Goal: Task Accomplishment & Management: Manage account settings

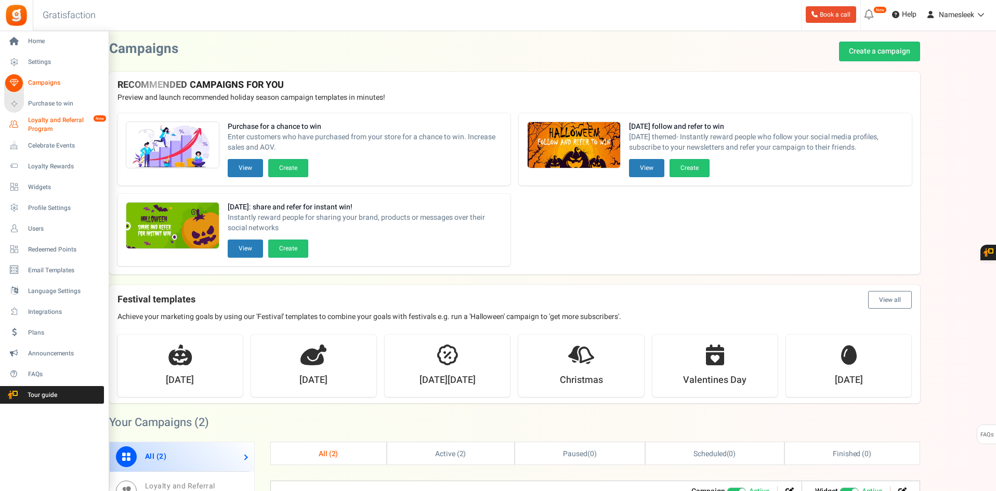
click at [38, 123] on span "Loyalty and Referral Program" at bounding box center [66, 125] width 76 height 18
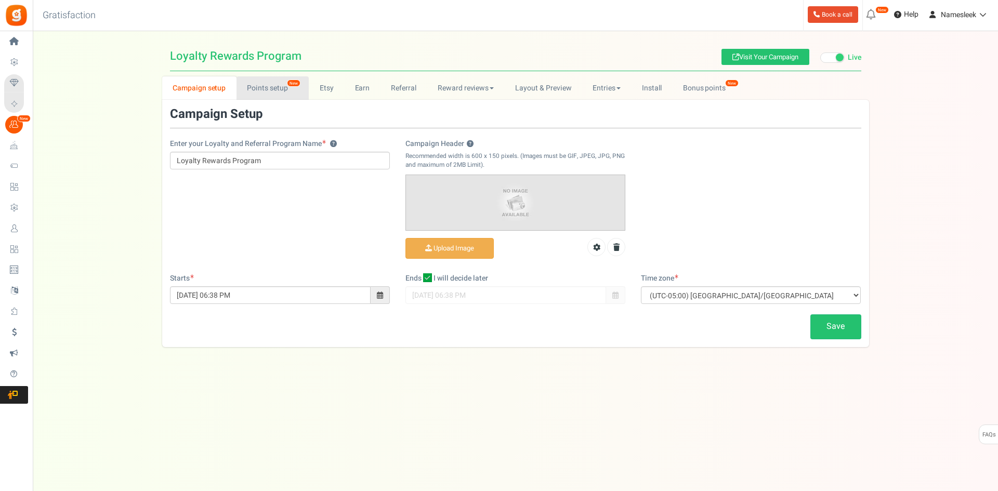
click at [257, 92] on link "Points setup New" at bounding box center [272, 87] width 72 height 23
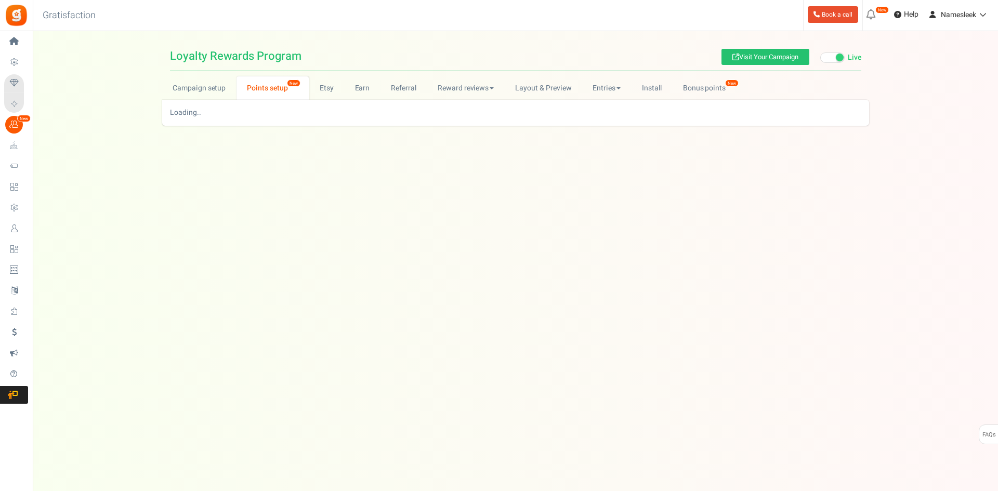
select select
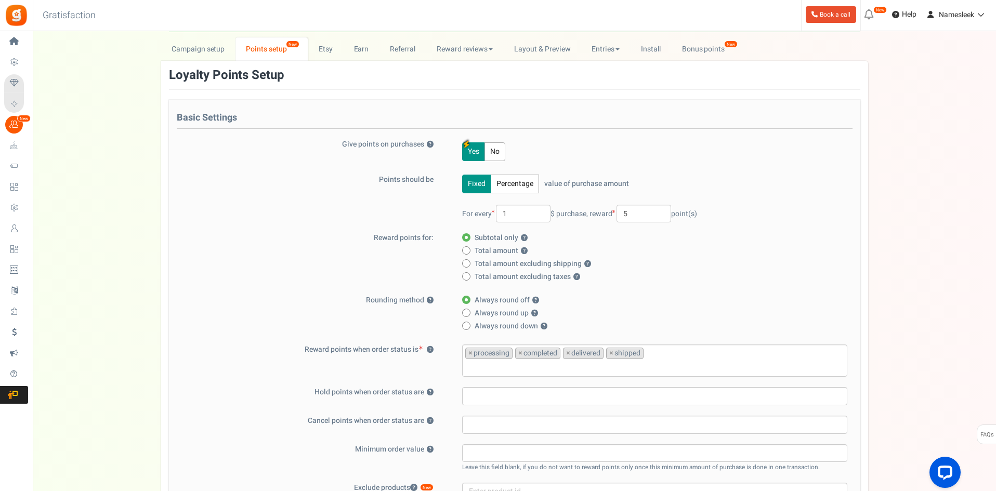
scroll to position [156, 0]
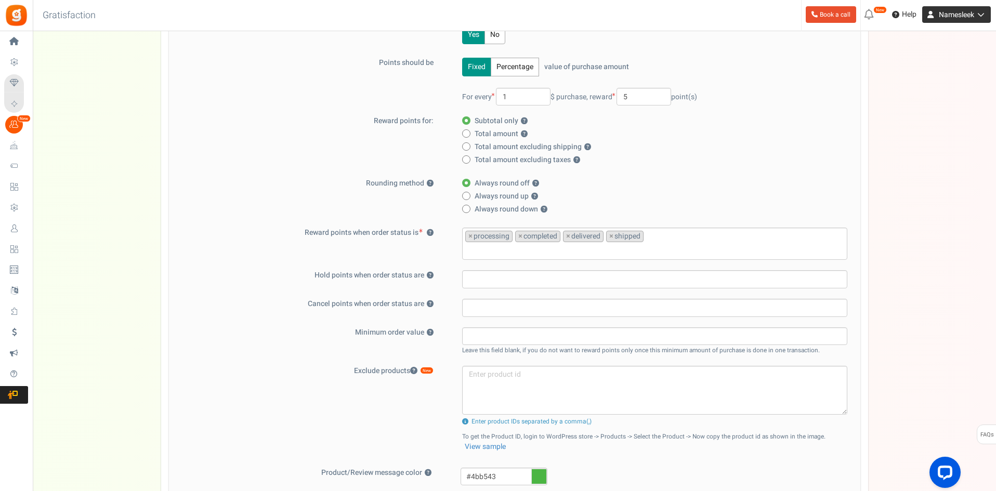
click at [980, 16] on icon at bounding box center [979, 14] width 10 height 7
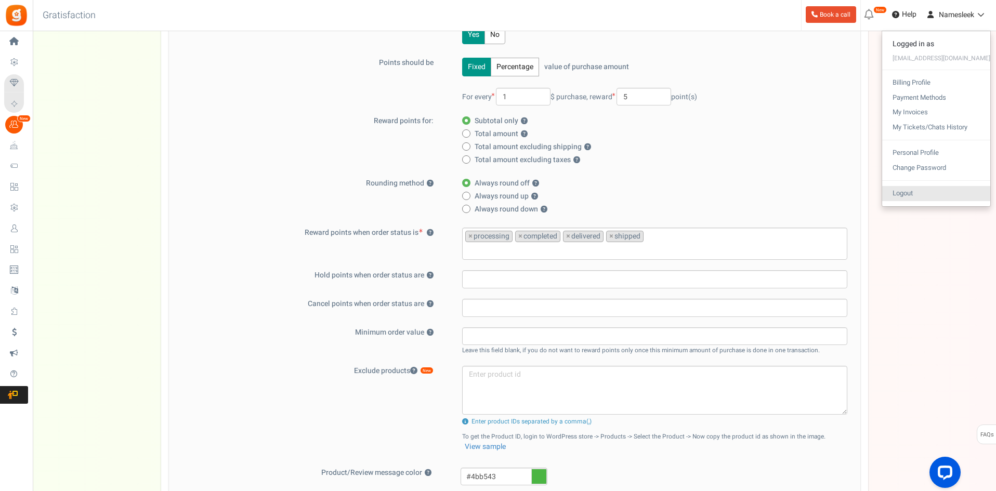
click at [911, 194] on link "Logout" at bounding box center [936, 193] width 108 height 15
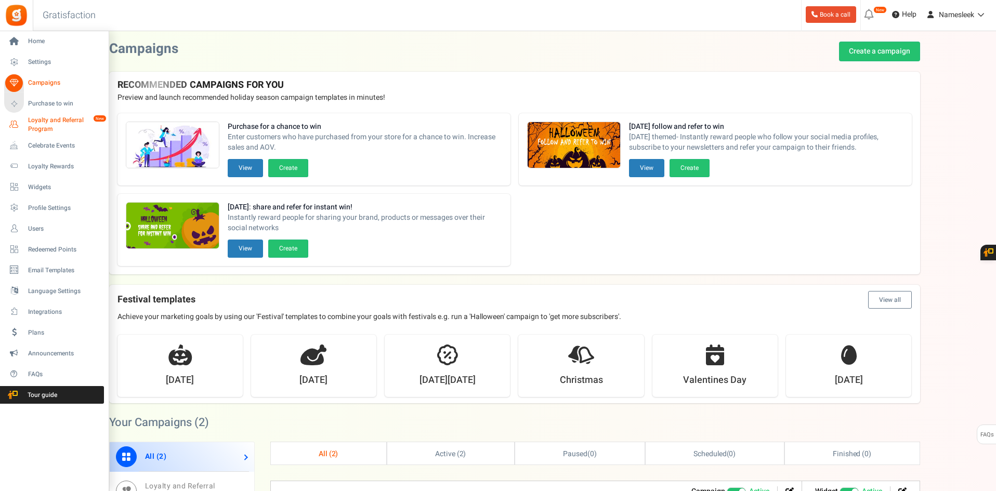
click at [48, 124] on span "Loyalty and Referral Program" at bounding box center [66, 125] width 76 height 18
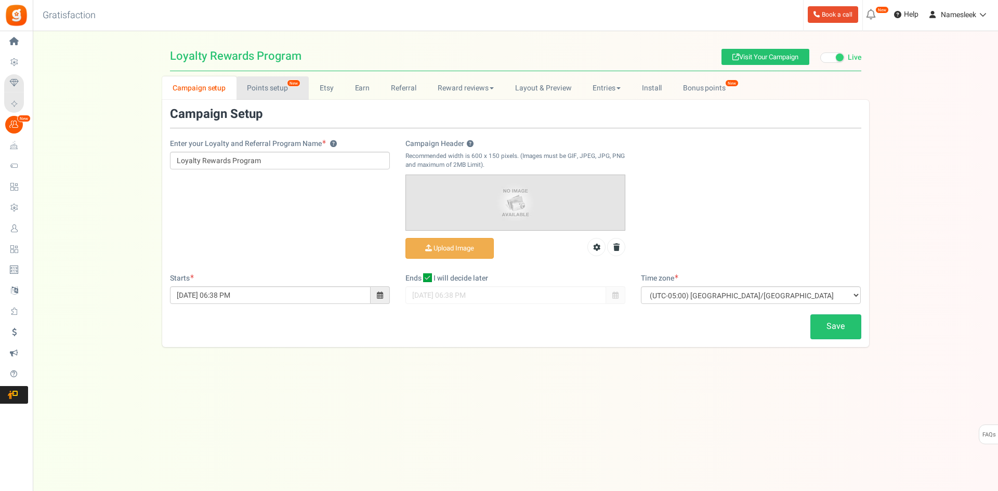
click at [270, 83] on link "Points setup New" at bounding box center [272, 87] width 72 height 23
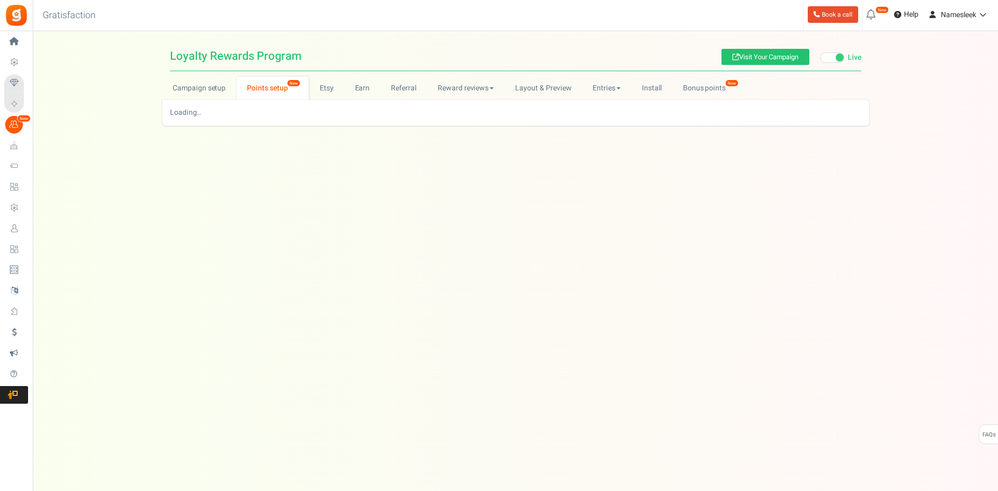
select select
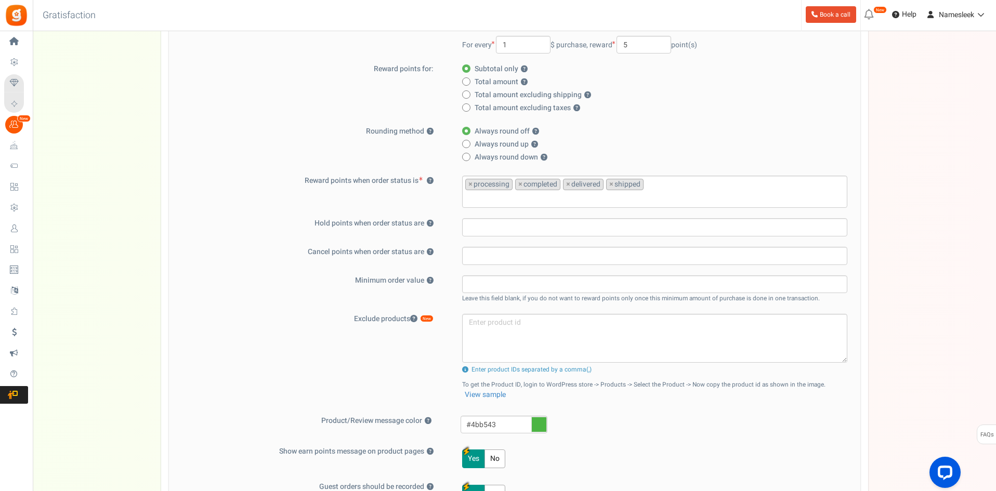
click at [483, 229] on input "search" at bounding box center [654, 226] width 379 height 11
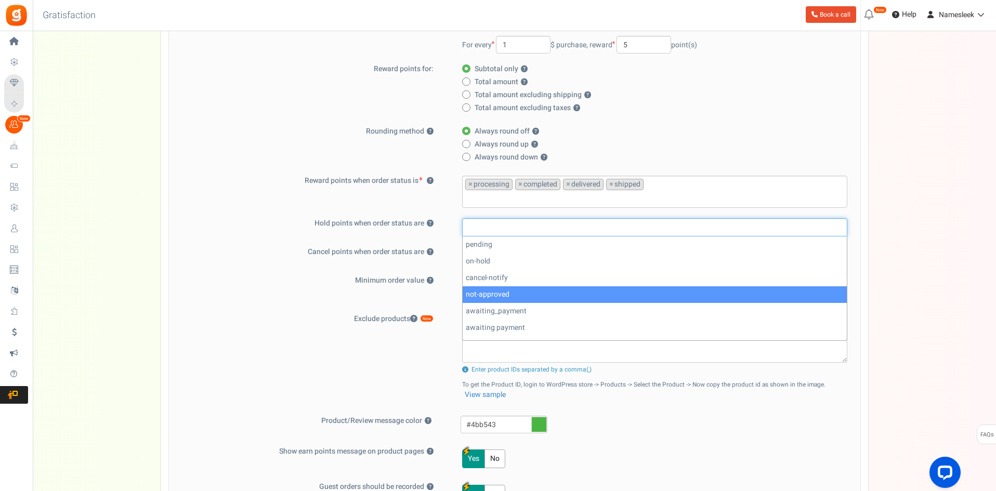
click at [282, 273] on div "Basic Settings Give points on purchases ? Yes No Points should be Fixed Percent…" at bounding box center [514, 287] width 691 height 713
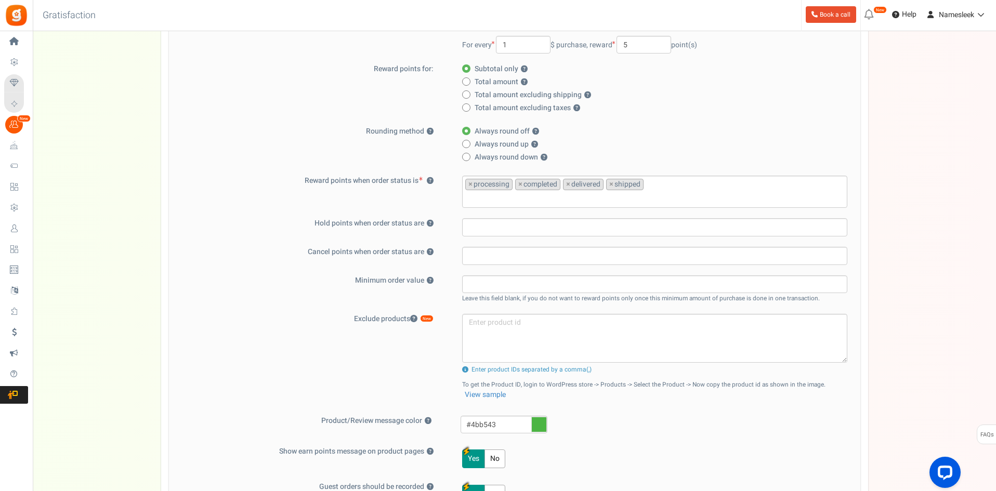
click at [488, 257] on input "search" at bounding box center [654, 255] width 379 height 11
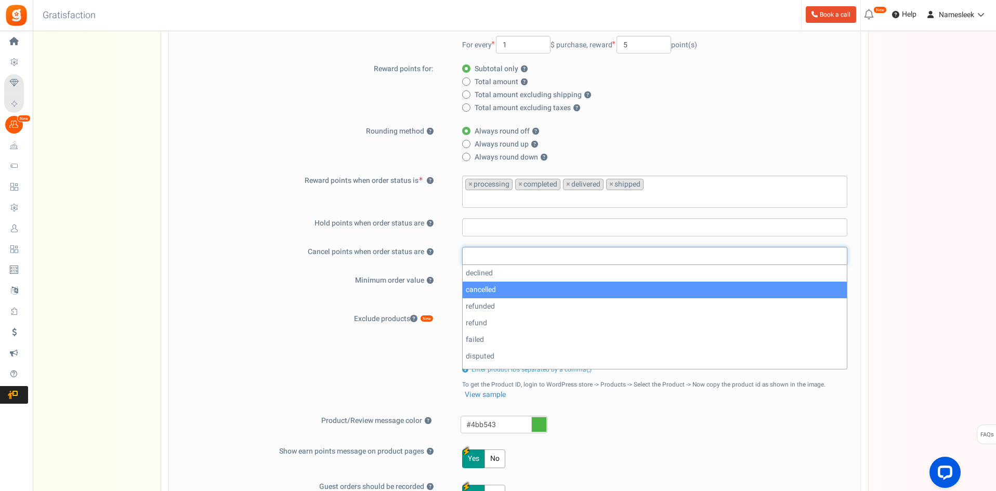
click at [243, 304] on div "Basic Settings Give points on purchases ? Yes No Points should be Fixed Percent…" at bounding box center [514, 287] width 691 height 713
